Goal: Task Accomplishment & Management: Complete application form

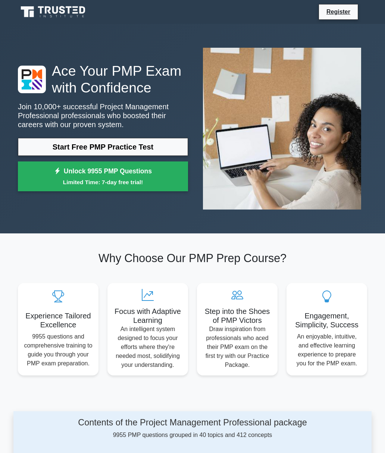
click at [89, 151] on link "Start Free PMP Practice Test" at bounding box center [103, 147] width 170 height 18
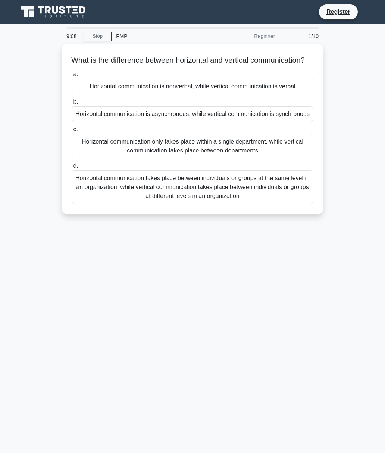
click at [311, 159] on div "Horizontal communication only takes place within a single department, while ver…" at bounding box center [193, 146] width 242 height 25
click at [72, 132] on input "c. Horizontal communication only takes place within a single department, while …" at bounding box center [72, 129] width 0 height 5
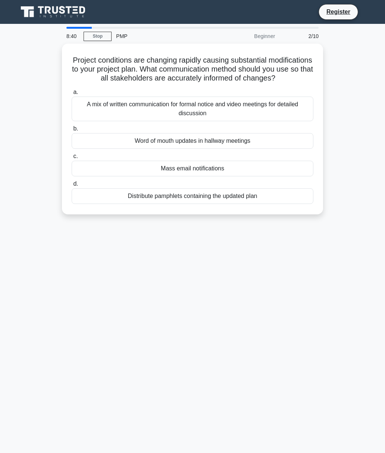
click at [166, 118] on div "A mix of written communication for formal notice and video meetings for detaile…" at bounding box center [193, 109] width 242 height 25
click at [72, 95] on input "a. A mix of written communication for formal notice and video meetings for deta…" at bounding box center [72, 92] width 0 height 5
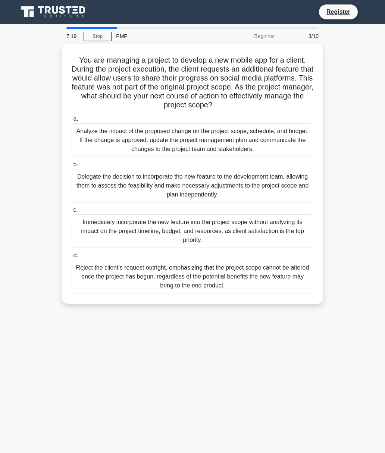
click at [159, 154] on div "Analyze the impact of the proposed change on the project scope, schedule, and b…" at bounding box center [193, 140] width 242 height 34
click at [72, 122] on input "a. Analyze the impact of the proposed change on the project scope, schedule, an…" at bounding box center [72, 119] width 0 height 5
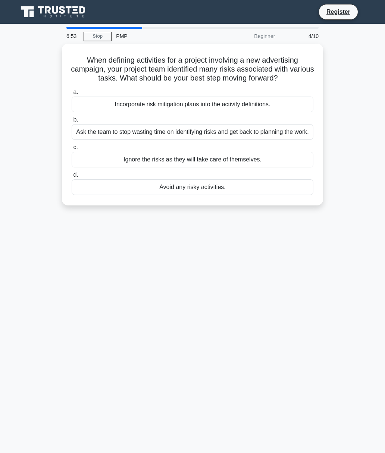
click at [204, 195] on div "Avoid any risky activities." at bounding box center [193, 187] width 242 height 16
click at [72, 178] on input "d. Avoid any risky activities." at bounding box center [72, 175] width 0 height 5
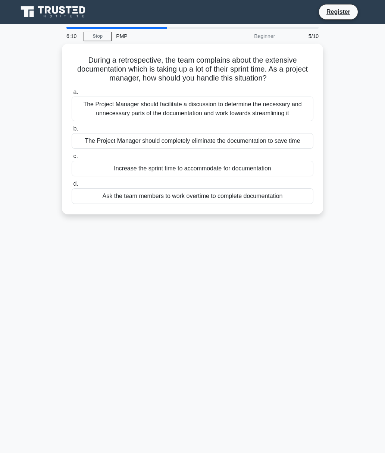
click at [292, 108] on div "The Project Manager should facilitate a discussion to determine the necessary a…" at bounding box center [193, 109] width 242 height 25
click at [72, 95] on input "a. The Project Manager should facilitate a discussion to determine the necessar…" at bounding box center [72, 92] width 0 height 5
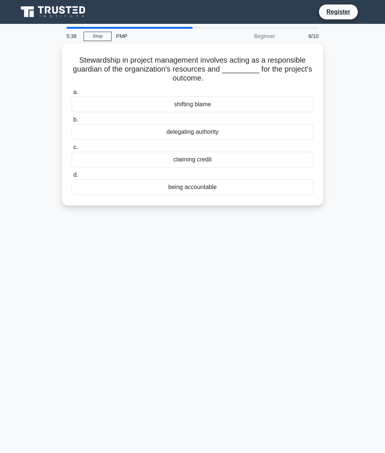
click at [236, 132] on div "delegating authority" at bounding box center [193, 132] width 242 height 16
click at [72, 122] on input "b. delegating authority" at bounding box center [72, 119] width 0 height 5
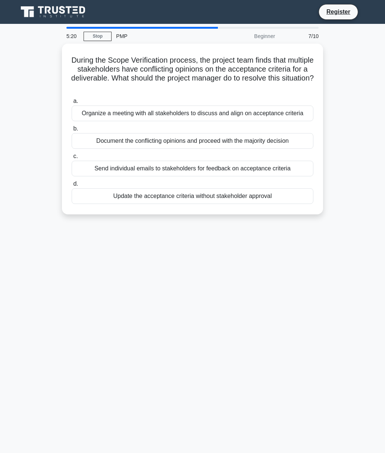
click at [130, 117] on div "Organize a meeting with all stakeholders to discuss and align on acceptance cri…" at bounding box center [193, 114] width 242 height 16
click at [72, 104] on input "a. Organize a meeting with all stakeholders to discuss and align on acceptance …" at bounding box center [72, 101] width 0 height 5
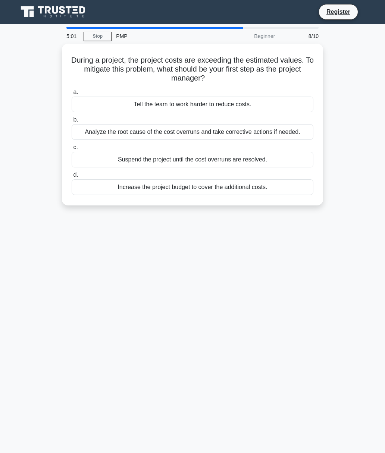
click at [211, 140] on div "Analyze the root cause of the cost overruns and take corrective actions if need…" at bounding box center [193, 132] width 242 height 16
click at [72, 122] on input "b. Analyze the root cause of the cost overruns and take corrective actions if n…" at bounding box center [72, 119] width 0 height 5
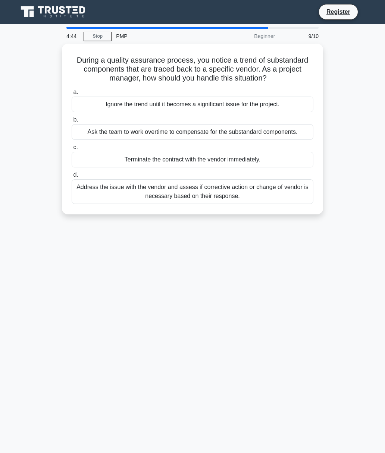
click at [120, 223] on div "During a quality assurance process, you notice a trend of substandard component…" at bounding box center [192, 134] width 358 height 180
click at [218, 204] on div "Address the issue with the vendor and assess if corrective action or change of …" at bounding box center [193, 191] width 242 height 25
click at [72, 178] on input "d. Address the issue with the vendor and assess if corrective action or change …" at bounding box center [72, 175] width 0 height 5
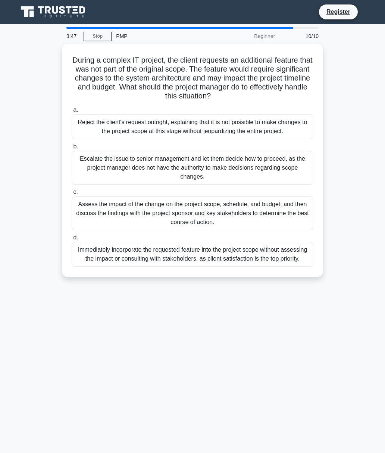
click at [212, 219] on div "Assess the impact of the change on the project scope, schedule, and budget, and…" at bounding box center [193, 214] width 242 height 34
click at [72, 195] on input "c. Assess the impact of the change on the project scope, schedule, and budget, …" at bounding box center [72, 192] width 0 height 5
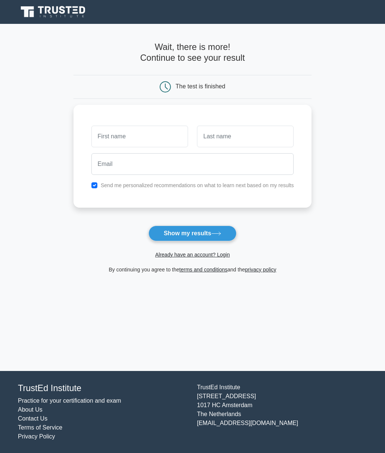
click at [91, 182] on input "checkbox" at bounding box center [94, 185] width 6 height 6
checkbox input "false"
click at [200, 232] on button "Show my results" at bounding box center [192, 234] width 88 height 16
